Goal: Information Seeking & Learning: Check status

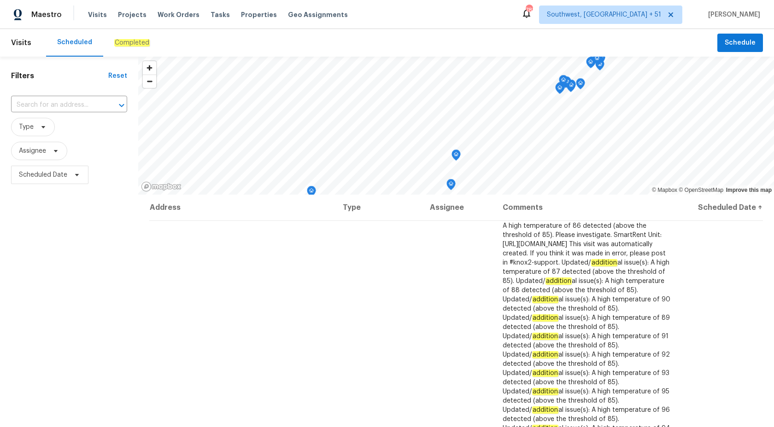
click at [129, 45] on em "Completed" at bounding box center [131, 42] width 35 height 7
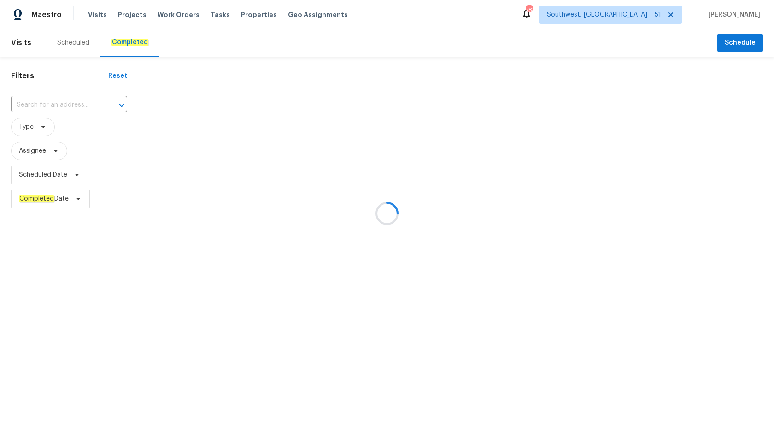
click at [53, 108] on div at bounding box center [387, 213] width 774 height 427
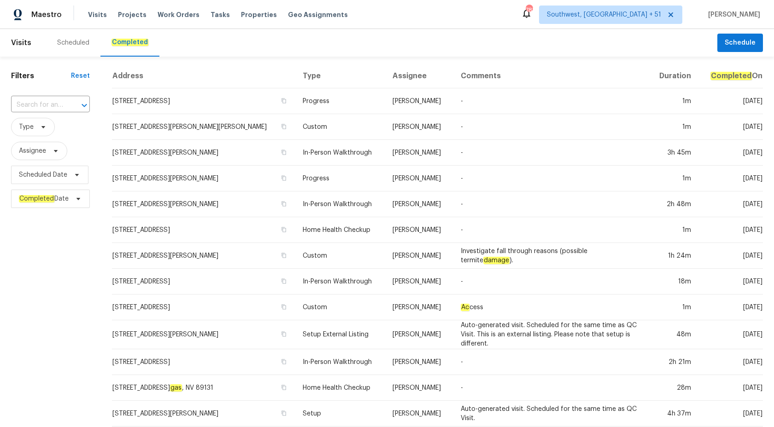
click at [56, 109] on input "text" at bounding box center [37, 105] width 53 height 14
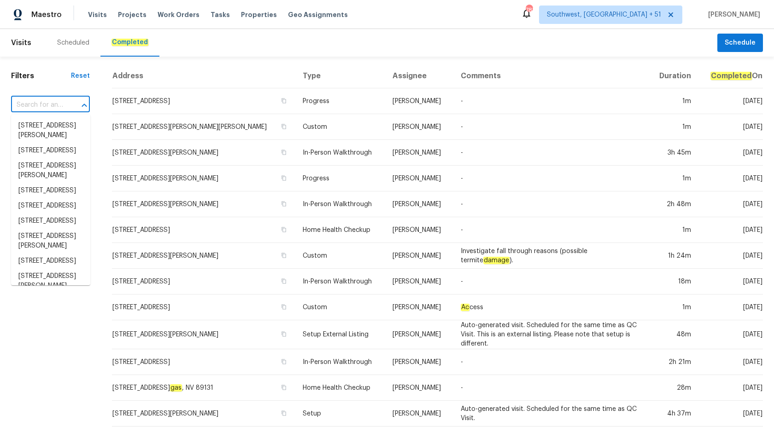
paste input "501 Fable Ln, Canton, GA 30114"
type input "501 Fable Ln, Canton, GA 30114"
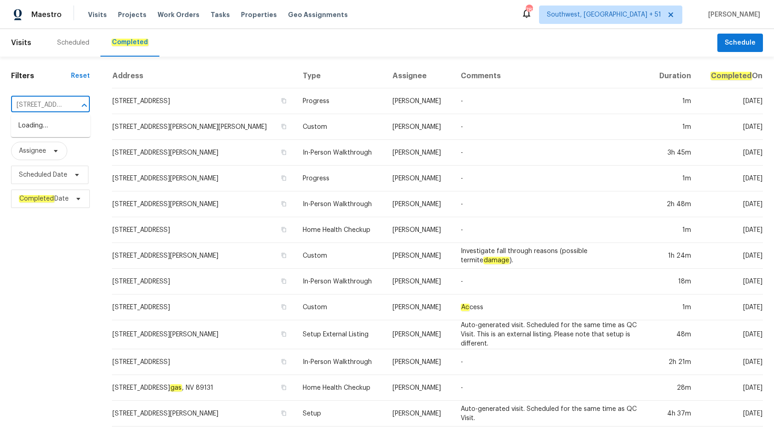
scroll to position [0, 47]
click at [57, 129] on li "501 Fable Ln, Canton, GA 30114" at bounding box center [50, 125] width 79 height 15
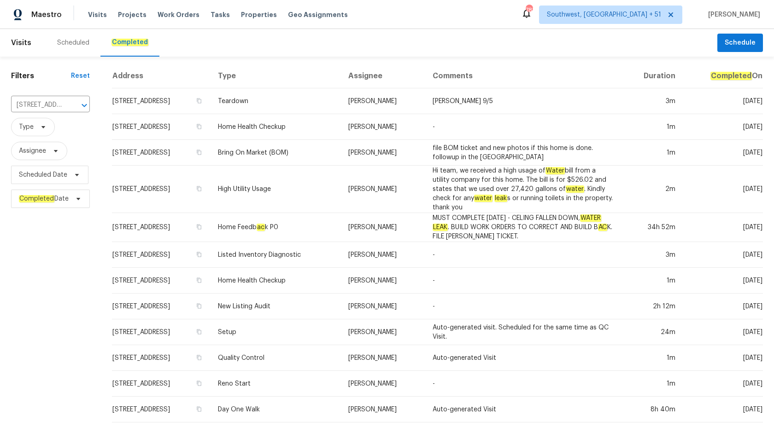
click at [327, 168] on td "High Utility Usage" at bounding box center [275, 189] width 130 height 47
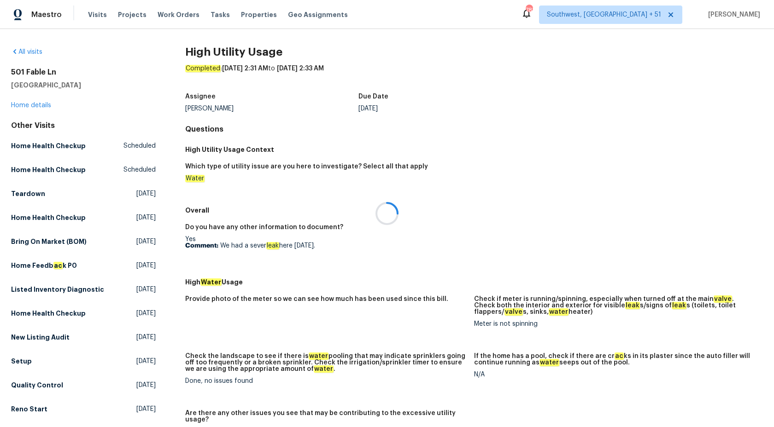
click at [31, 109] on div at bounding box center [387, 213] width 774 height 427
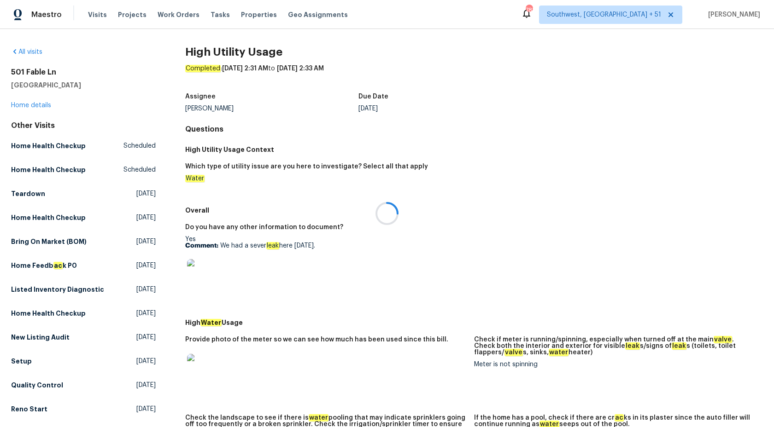
click at [30, 106] on div at bounding box center [387, 213] width 774 height 427
click at [30, 106] on link "Home details" at bounding box center [31, 105] width 40 height 6
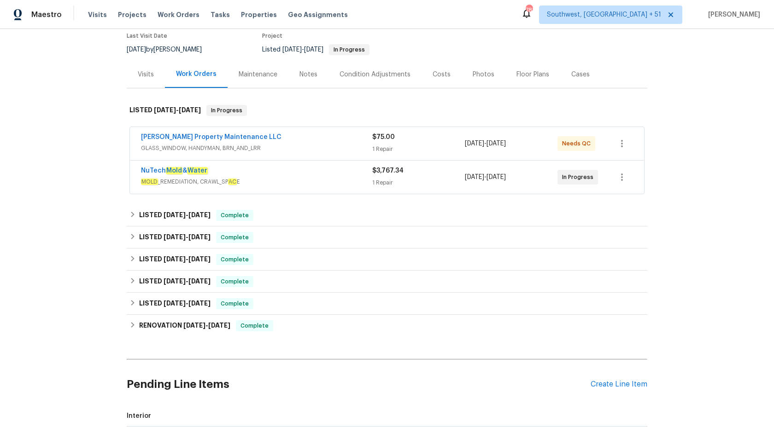
scroll to position [80, 0]
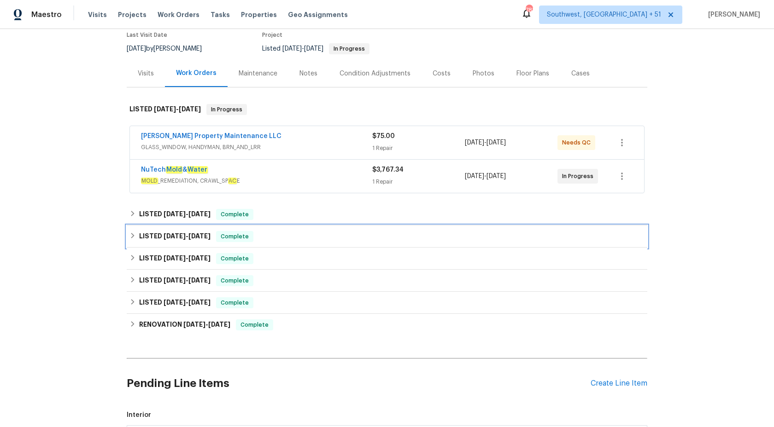
click at [201, 234] on span "7/29/25" at bounding box center [199, 236] width 22 height 6
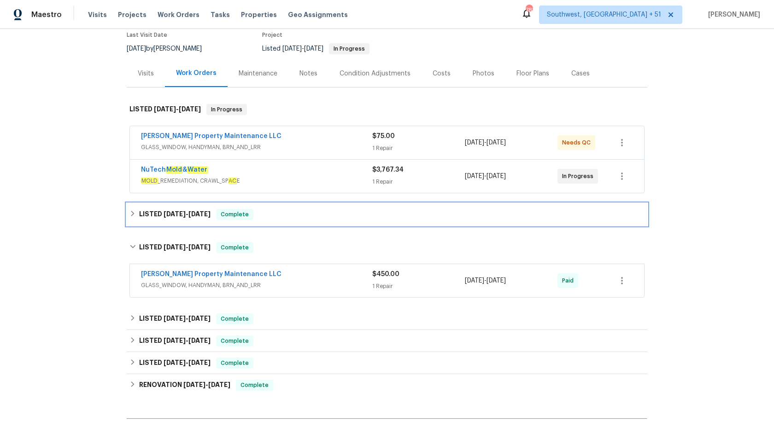
click at [230, 219] on div "Complete" at bounding box center [234, 214] width 37 height 11
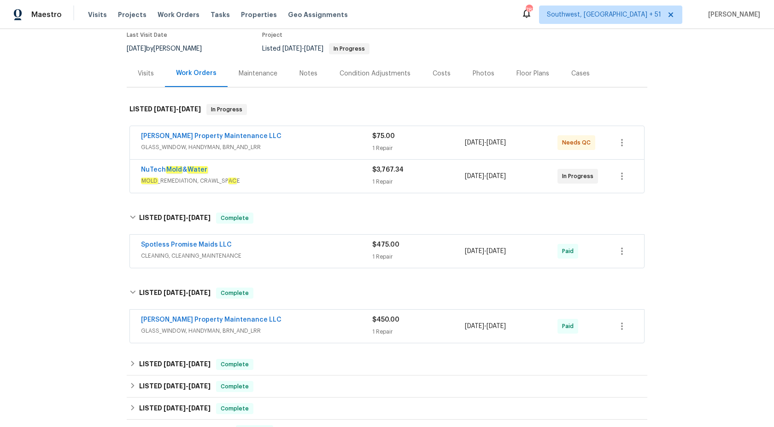
click at [340, 176] on span "MOLD _REMEDIATION, CRAWL_SP AC E" at bounding box center [256, 180] width 231 height 9
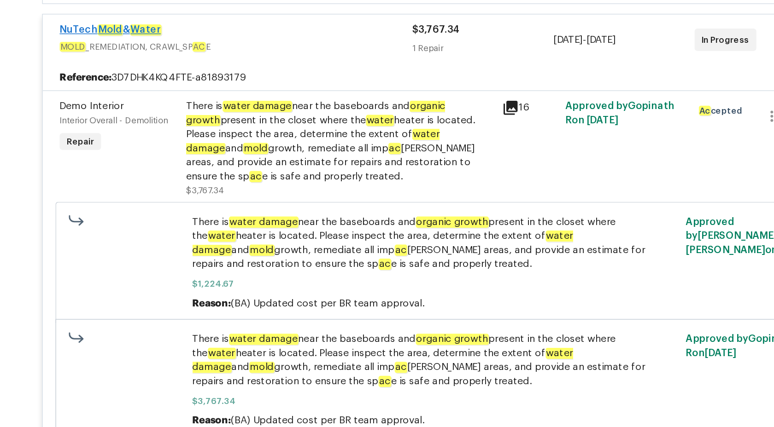
scroll to position [0, 0]
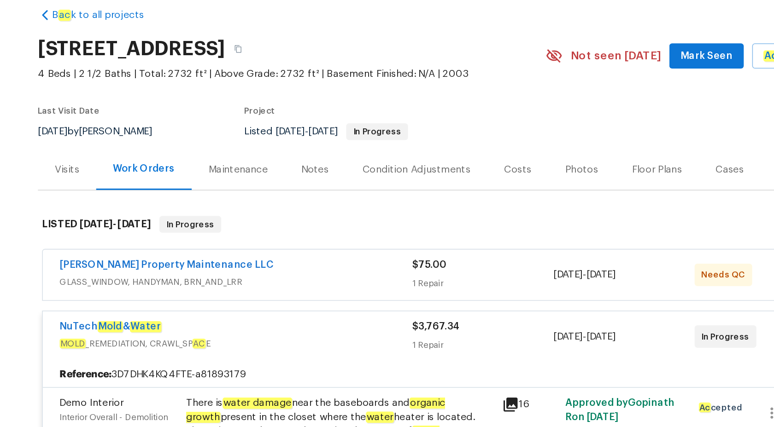
click at [200, 77] on h2 "501 Fable Ln, Canton, GA 30114" at bounding box center [188, 74] width 123 height 9
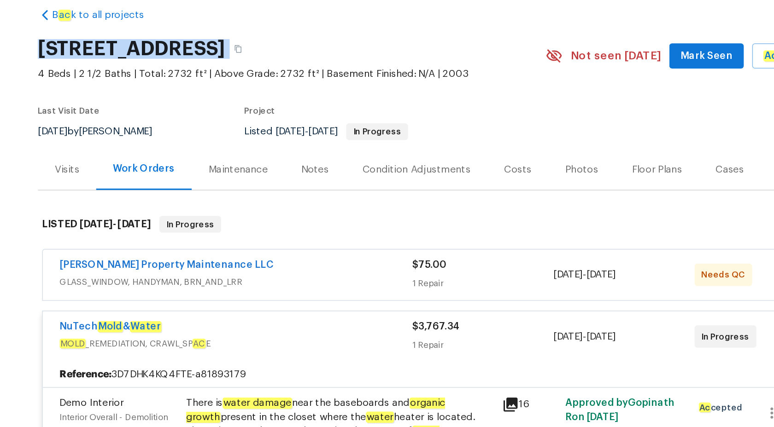
click at [200, 77] on h2 "501 Fable Ln, Canton, GA 30114" at bounding box center [188, 74] width 123 height 9
copy div "501 Fable Ln, Canton, GA 30114"
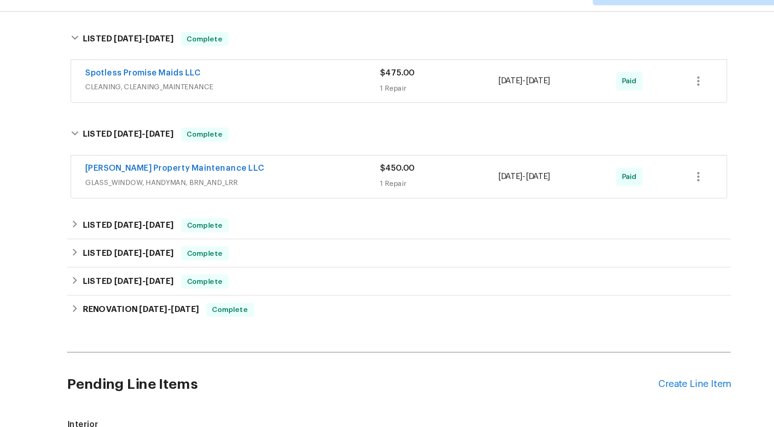
scroll to position [529, 0]
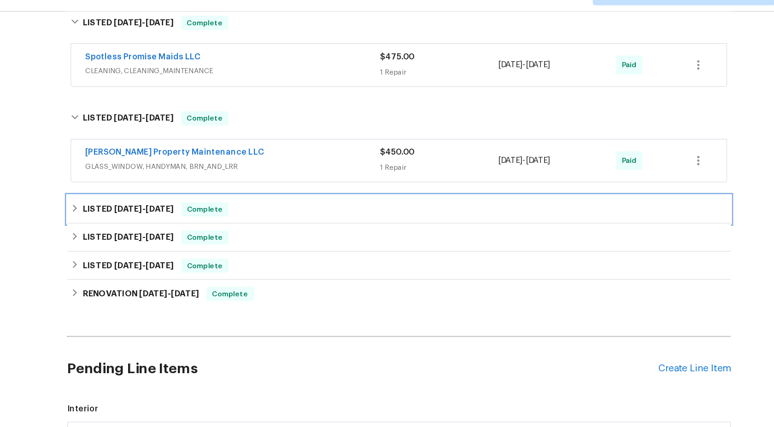
click at [267, 191] on div "LISTED 6/14/25 - 6/17/25 Complete" at bounding box center [387, 184] width 520 height 22
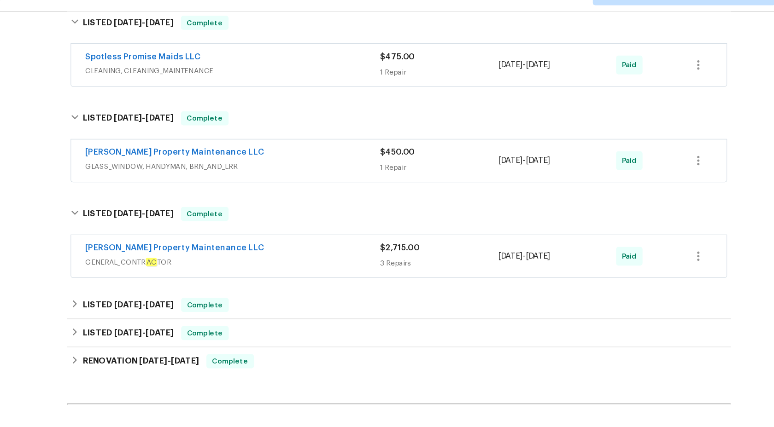
click at [292, 224] on span "GENERAL_CONTR AC TOR" at bounding box center [256, 225] width 231 height 9
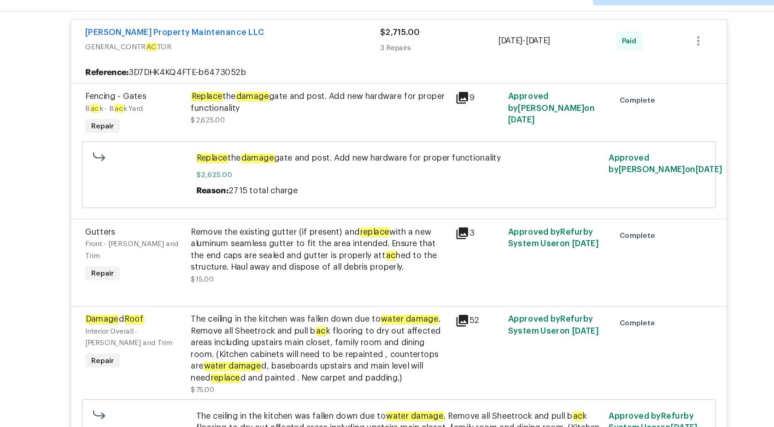
scroll to position [783, 0]
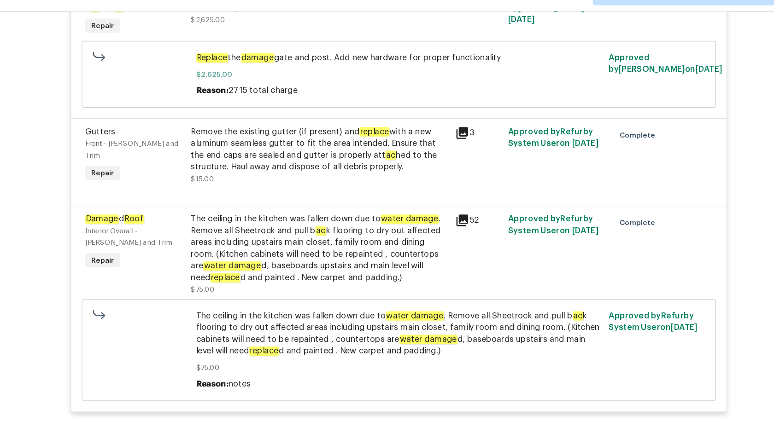
click at [292, 224] on div "The ceiling in the kitchen was fallen down due to water damage . Remove all She…" at bounding box center [325, 214] width 202 height 55
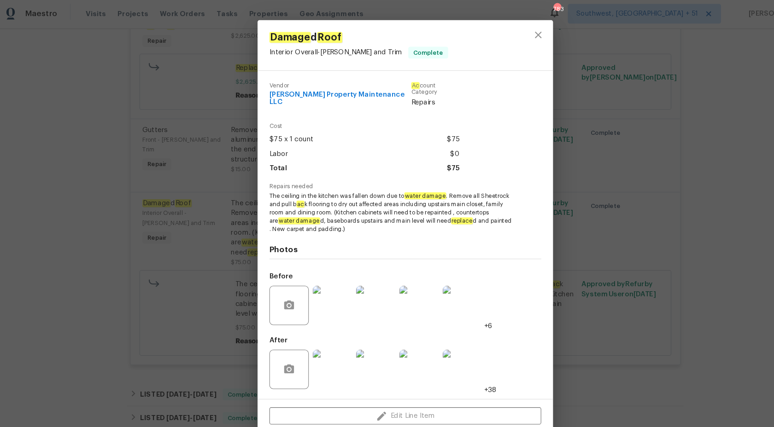
click at [106, 279] on div "Damage d Roof Interior Overall - Eaves and Trim Complete Vendor Glen Property M…" at bounding box center [387, 213] width 774 height 427
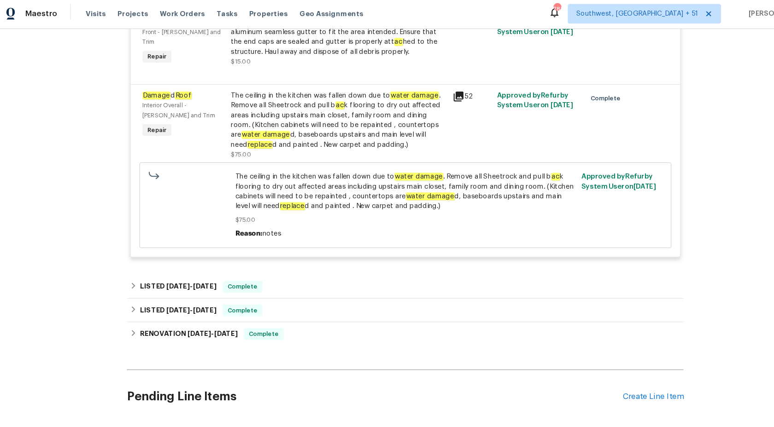
scroll to position [910, 0]
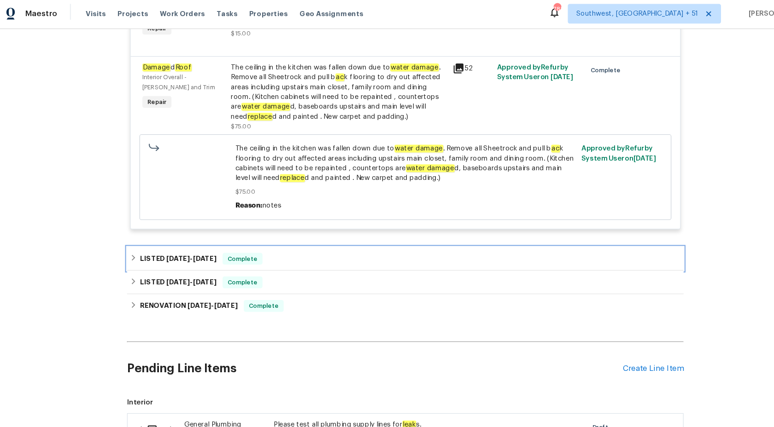
click at [218, 250] on div "LISTED 5/27/25 - 5/29/25 Complete" at bounding box center [386, 244] width 515 height 11
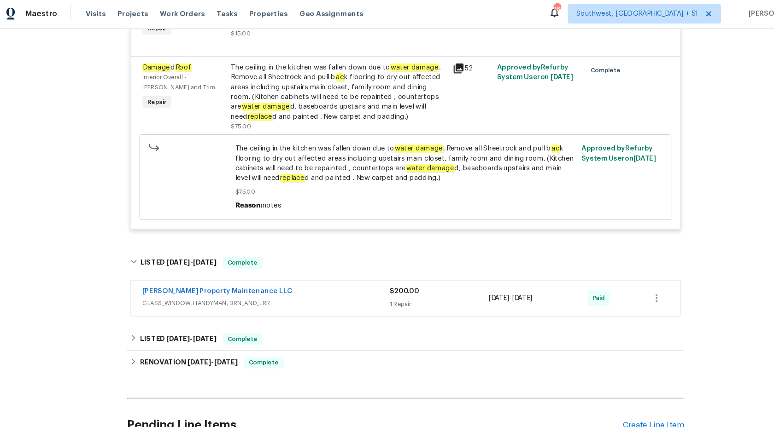
click at [286, 290] on span "GLASS_WINDOW, HANDYMAN, BRN_AND_LRR" at bounding box center [256, 285] width 231 height 9
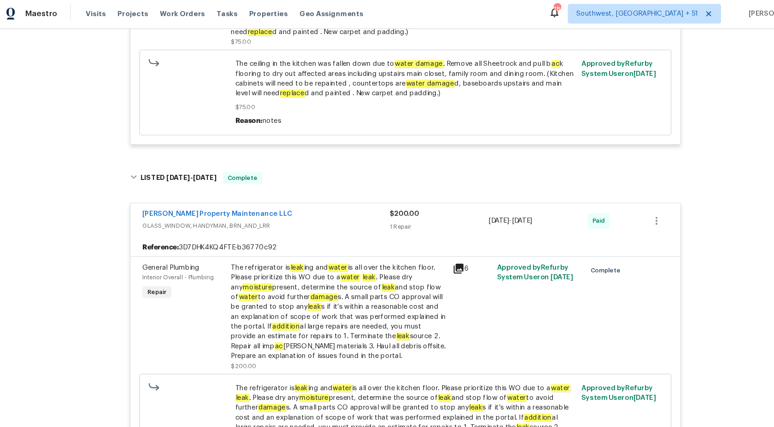
scroll to position [87, 0]
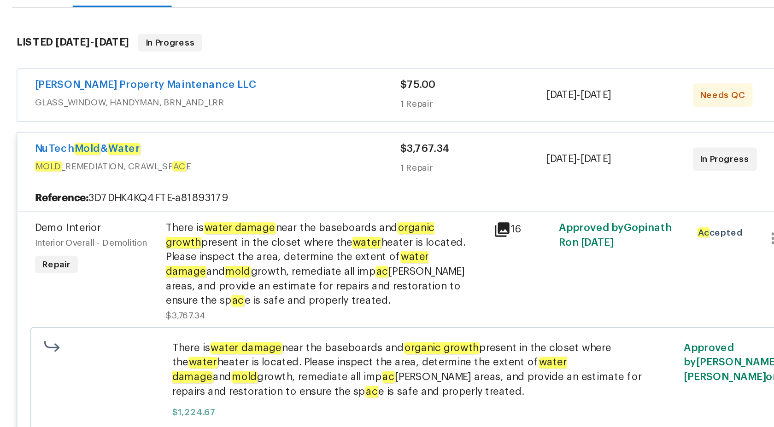
click at [339, 142] on span "GLASS_WINDOW, HANDYMAN, BRN_AND_LRR" at bounding box center [256, 139] width 231 height 9
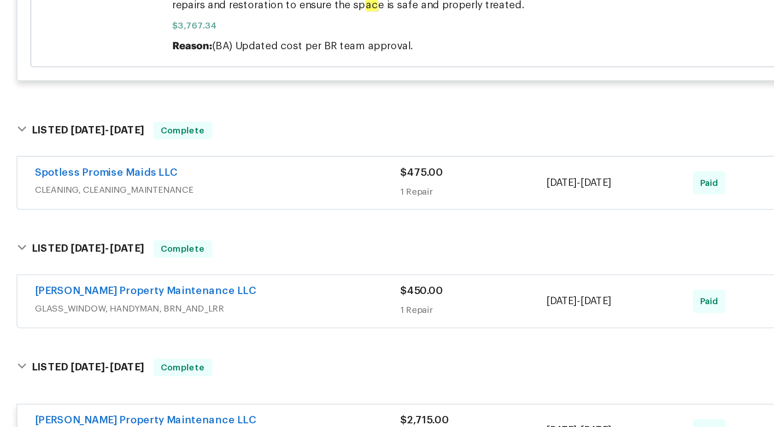
scroll to position [536, 0]
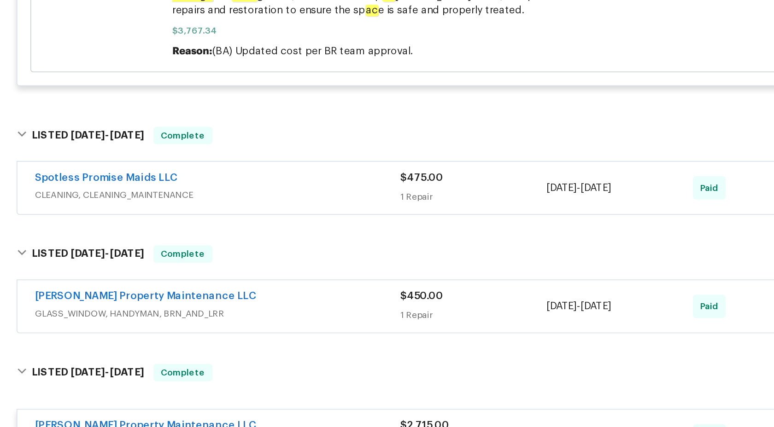
click at [332, 192] on div "Spotless Promise Maids LLC" at bounding box center [256, 188] width 231 height 11
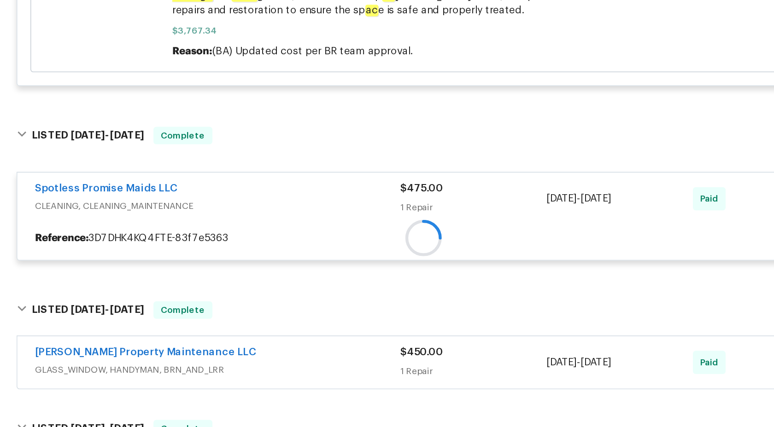
scroll to position [588, 0]
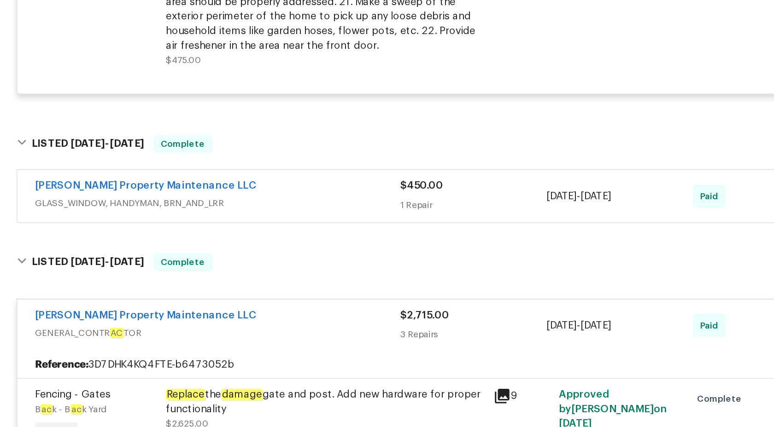
click at [337, 208] on span "GLASS_WINDOW, HANDYMAN, BRN_AND_LRR" at bounding box center [256, 203] width 231 height 9
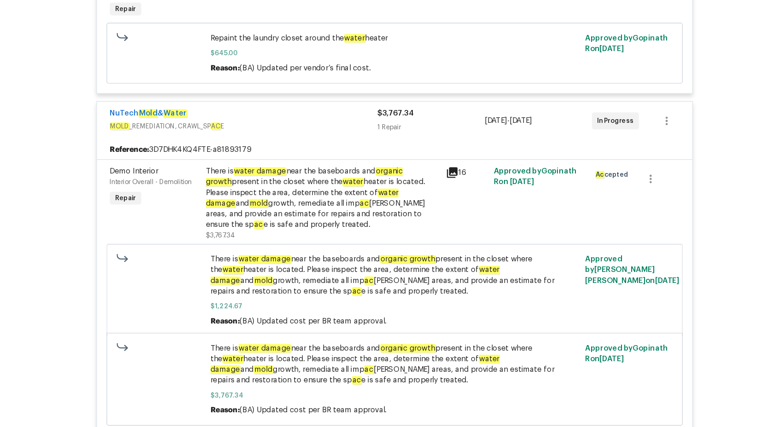
scroll to position [245, 0]
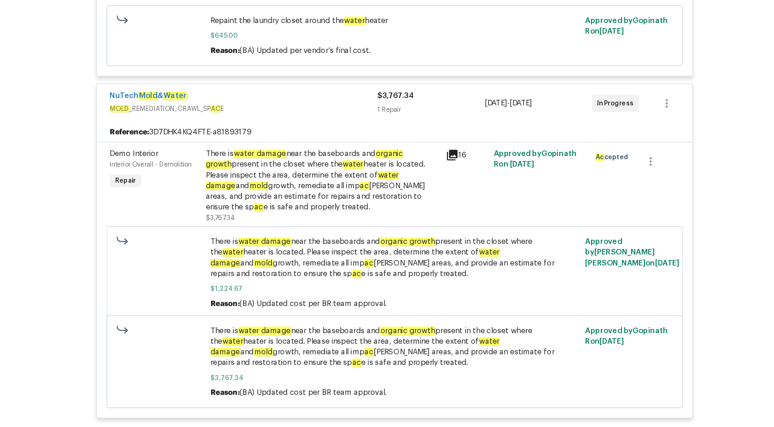
click at [371, 147] on div "NuTech Mold & Water" at bounding box center [256, 141] width 231 height 11
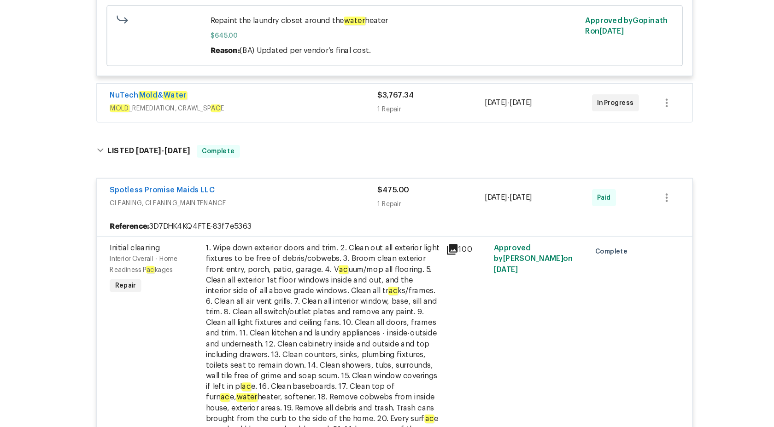
click at [361, 238] on span "CLEANING, CLEANING_MAINTENANCE" at bounding box center [256, 233] width 231 height 9
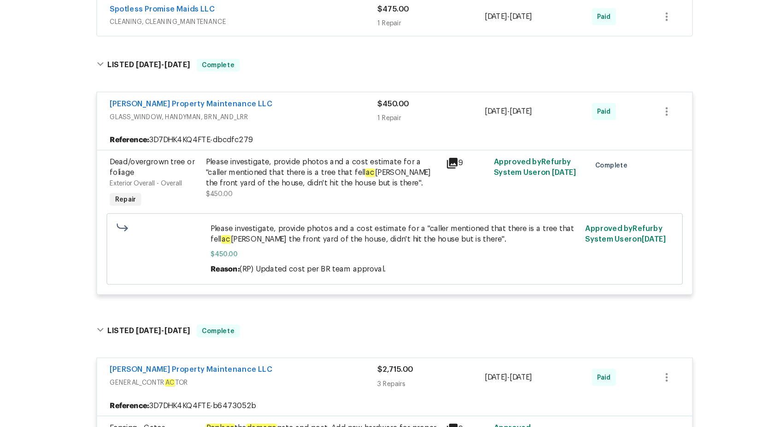
scroll to position [425, 0]
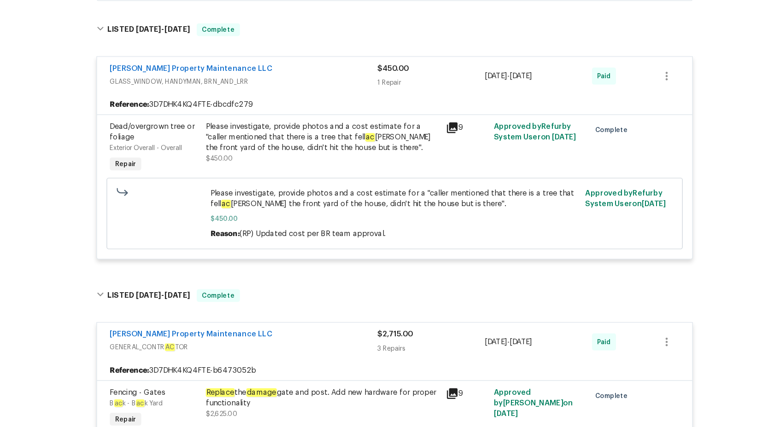
click at [383, 129] on div "1 Repair" at bounding box center [418, 129] width 93 height 9
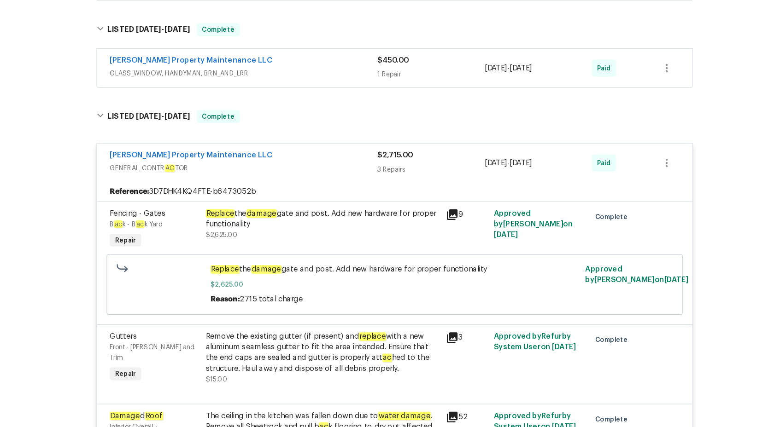
scroll to position [429, 0]
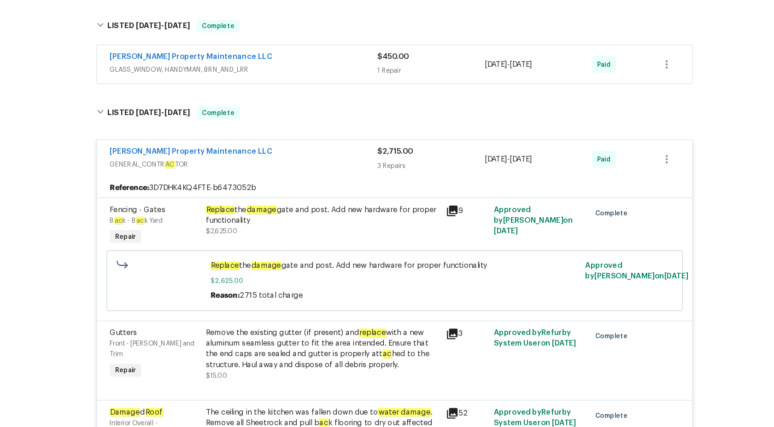
click at [367, 115] on span "GLASS_WINDOW, HANDYMAN, BRN_AND_LRR" at bounding box center [256, 118] width 231 height 9
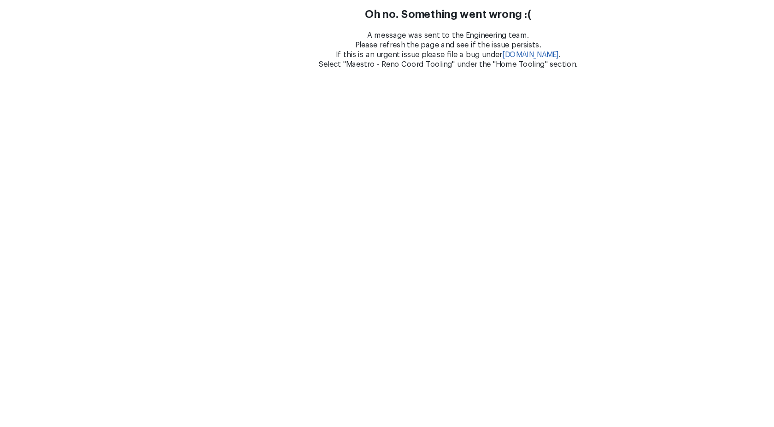
click at [157, 58] on div "A message was sent to the Engineering team. Please refresh the page and see if …" at bounding box center [387, 43] width 774 height 33
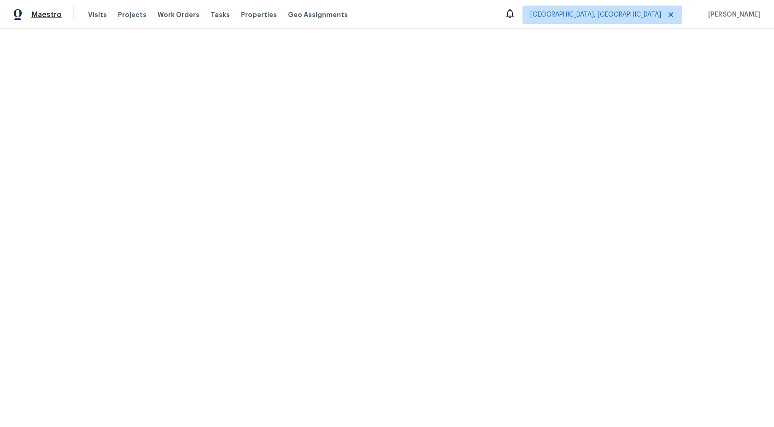
click at [51, 17] on span "Maestro" at bounding box center [46, 14] width 30 height 9
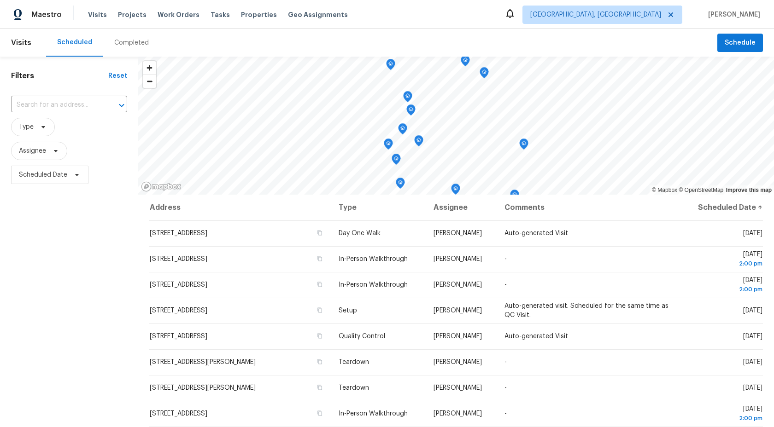
click at [135, 34] on div "Completed" at bounding box center [131, 43] width 57 height 28
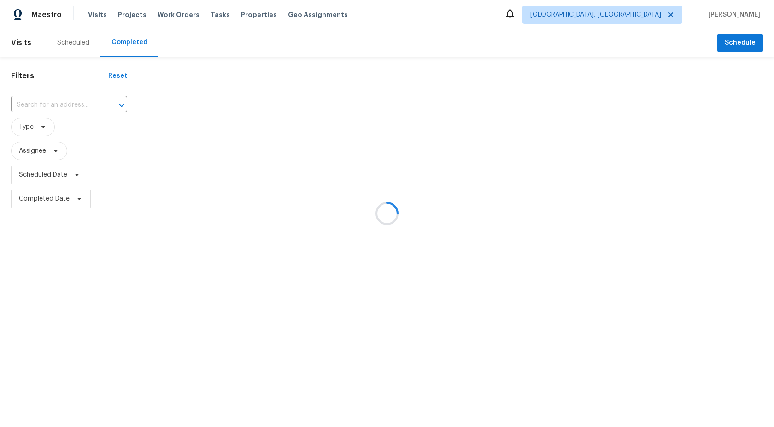
click at [49, 107] on div at bounding box center [387, 213] width 774 height 427
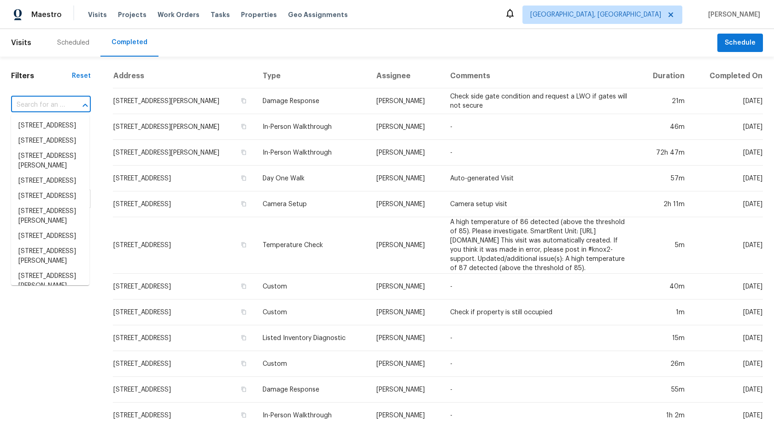
click at [49, 108] on input "text" at bounding box center [38, 105] width 54 height 14
paste input "https://maestro.apps.opendoor.com/work-orders/a8189317-9ef8-4e7d-b82a-a7e4ac19b…"
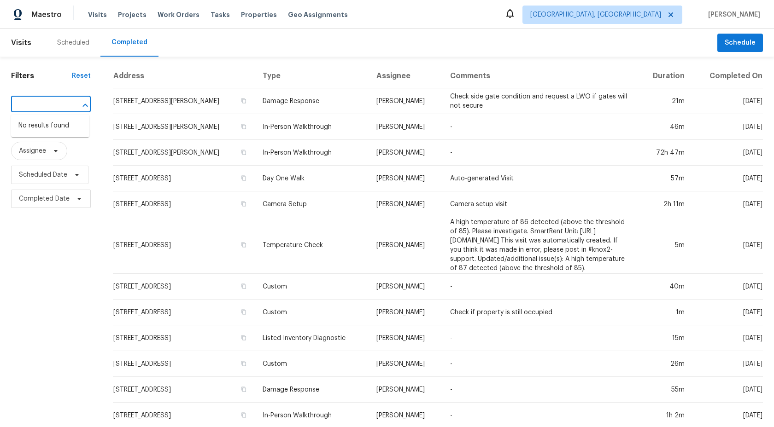
type input "https://maestro.apps.opendoor.com/work-orders/a8189317-9ef8-4e7d-b82a-a7e4ac19b…"
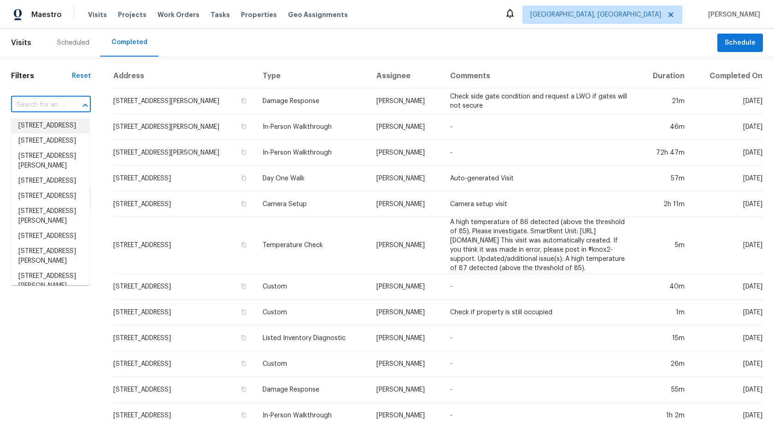
paste input "501 Fable Ln, Canton, GA 30114"
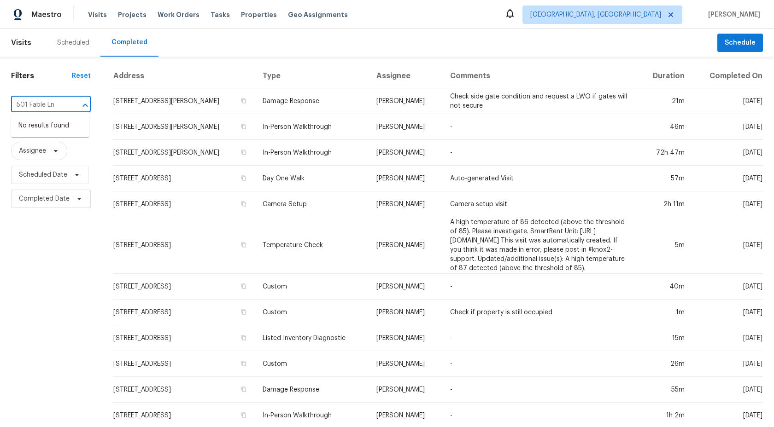
type input "501 Fable Ln"
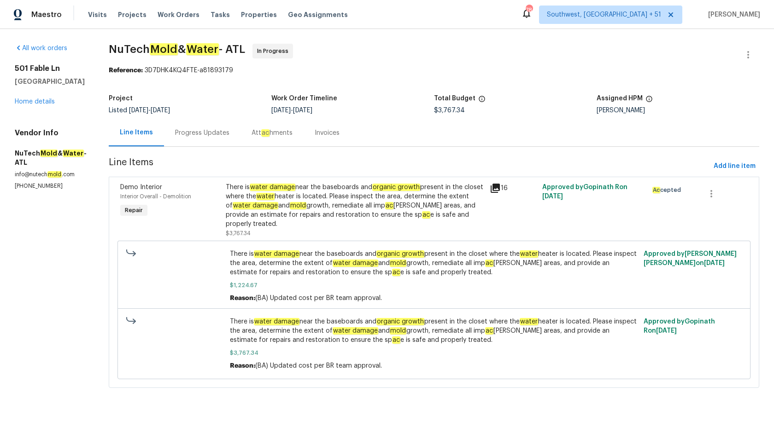
click at [198, 136] on div "Progress Updates" at bounding box center [202, 132] width 54 height 9
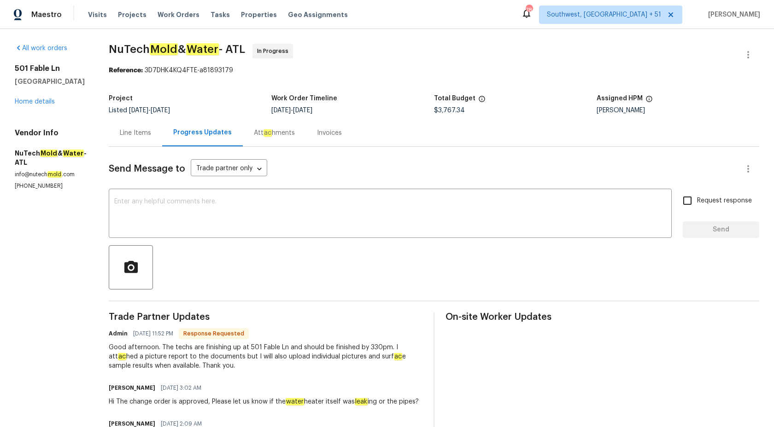
click at [125, 129] on div "Line Items" at bounding box center [135, 132] width 31 height 9
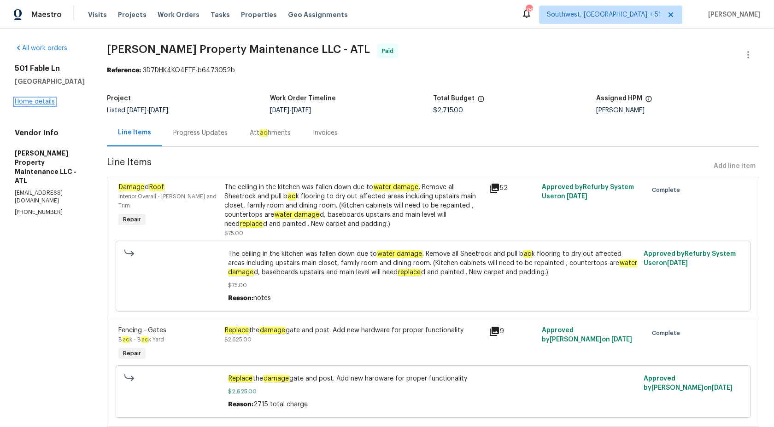
click at [38, 105] on link "Home details" at bounding box center [35, 102] width 40 height 6
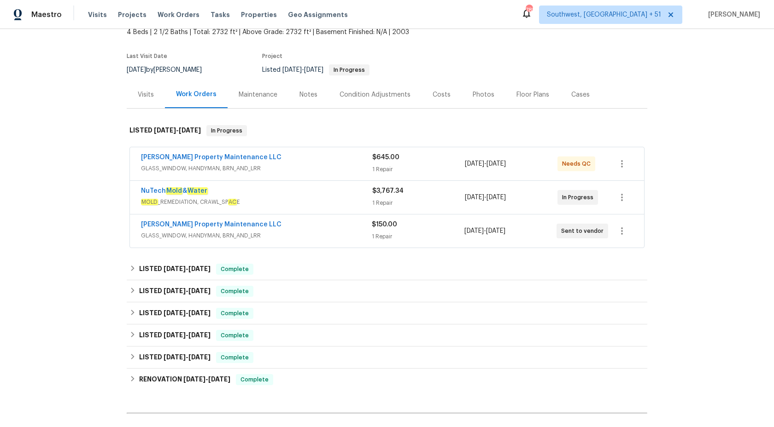
scroll to position [163, 0]
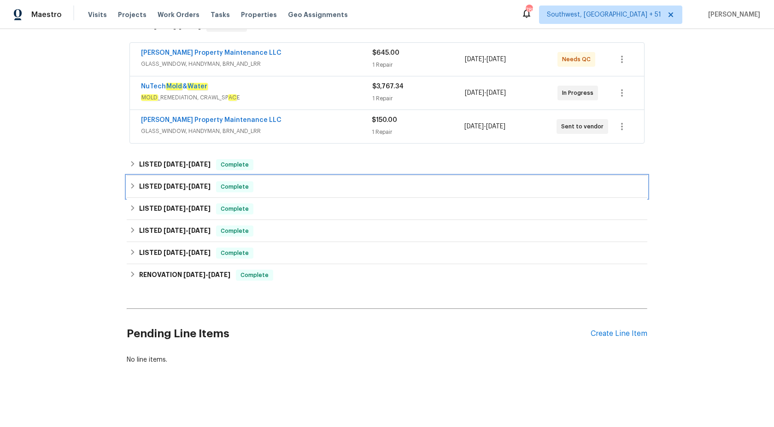
click at [209, 190] on h6 "LISTED [DATE] - [DATE]" at bounding box center [174, 186] width 71 height 11
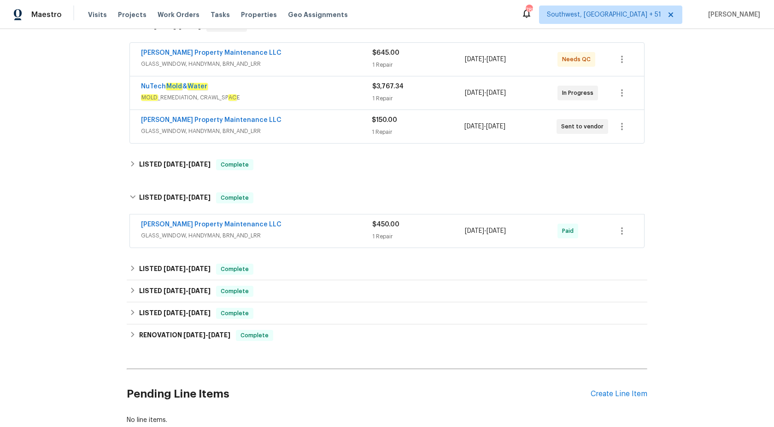
click at [325, 223] on div "[PERSON_NAME] Property Maintenance LLC" at bounding box center [256, 225] width 231 height 11
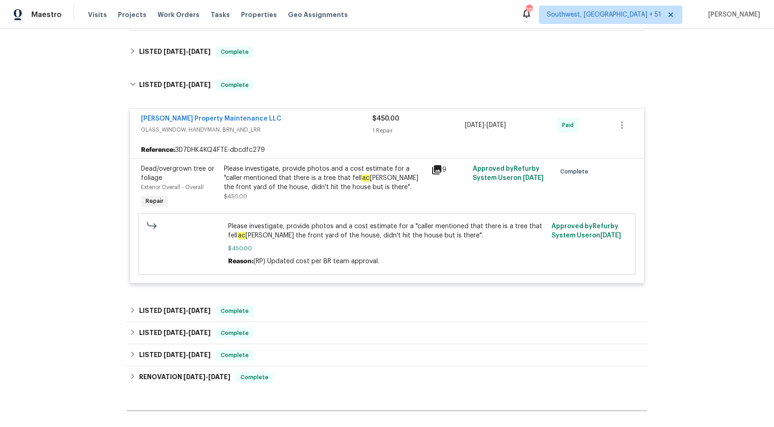
scroll to position [326, 0]
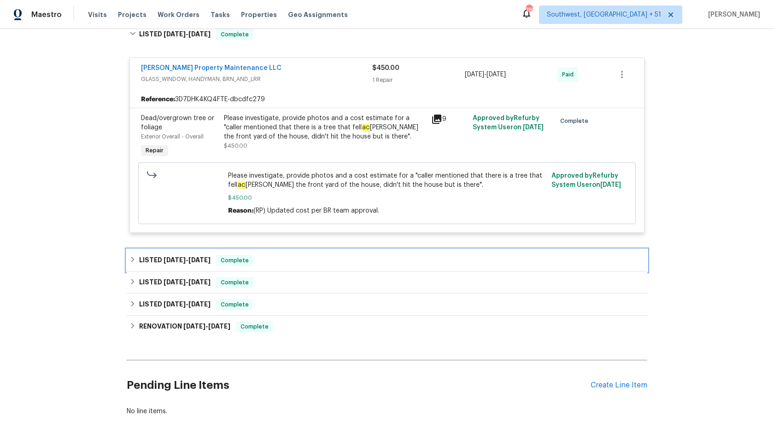
click at [226, 263] on span "Complete" at bounding box center [234, 260] width 35 height 9
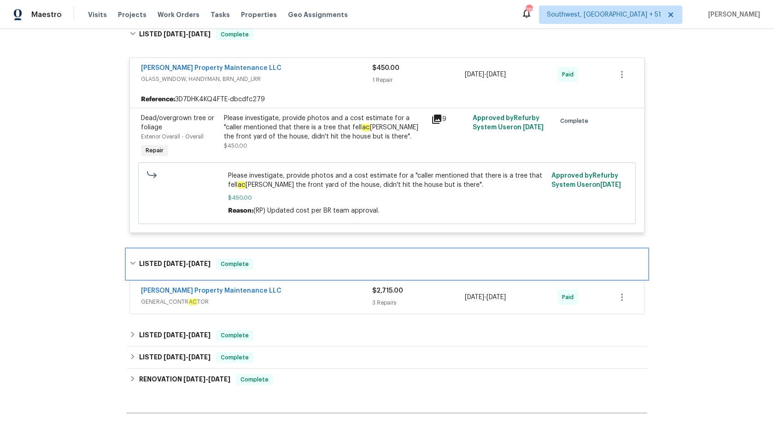
scroll to position [364, 0]
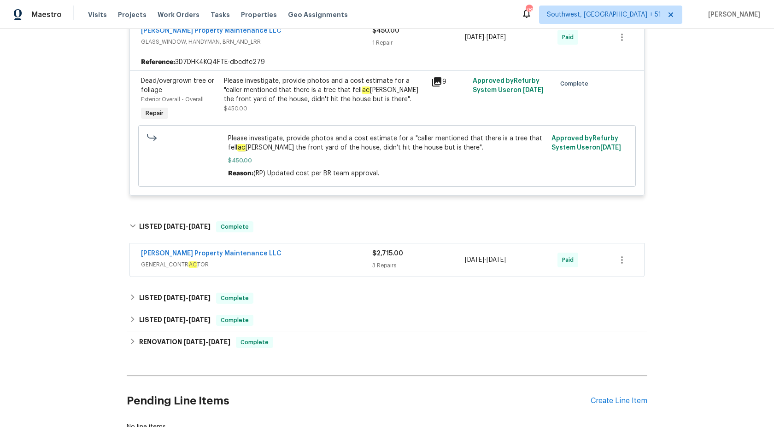
click at [318, 264] on span "GENERAL_CONTR AC TOR" at bounding box center [256, 264] width 231 height 9
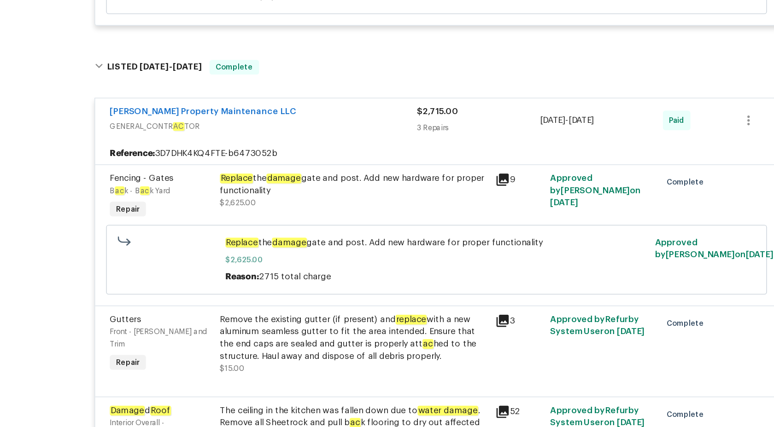
scroll to position [474, 0]
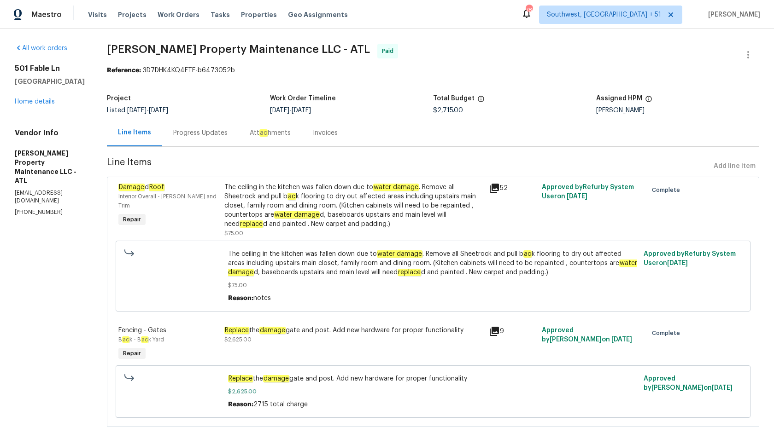
click at [182, 131] on div "Progress Updates" at bounding box center [200, 132] width 54 height 9
